Goal: Navigation & Orientation: Find specific page/section

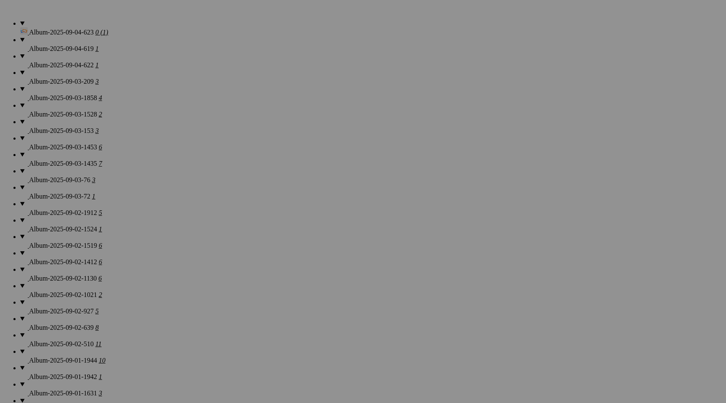
scroll to position [676, 0]
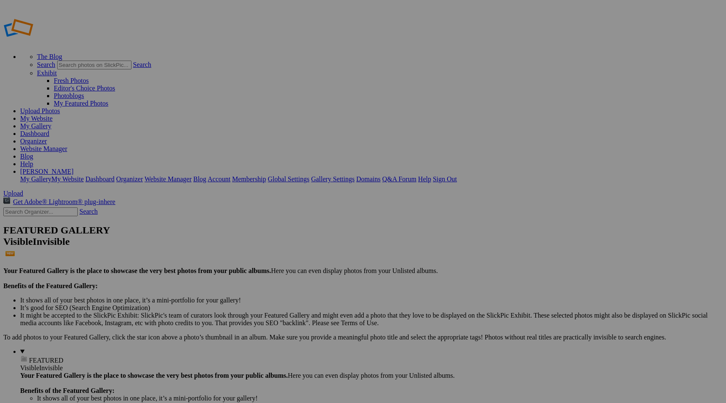
click at [47, 137] on link "Organizer" at bounding box center [33, 140] width 27 height 7
